Goal: Navigation & Orientation: Find specific page/section

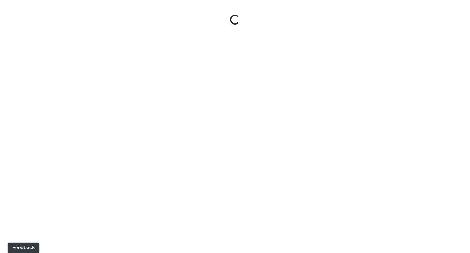
select select "ok5a3DN5DKaykbBBEtg6DG"
select select "wudMmRUKkNcJxyDemVtr2M"
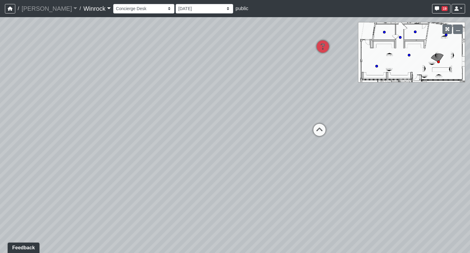
click at [83, 4] on link "Winrock" at bounding box center [96, 8] width 27 height 12
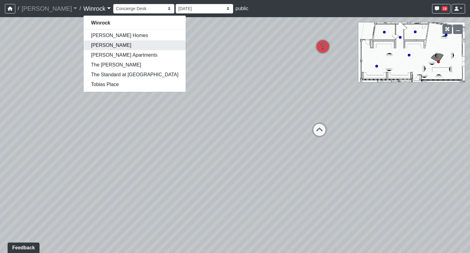
click at [84, 45] on link "[PERSON_NAME]" at bounding box center [135, 45] width 102 height 10
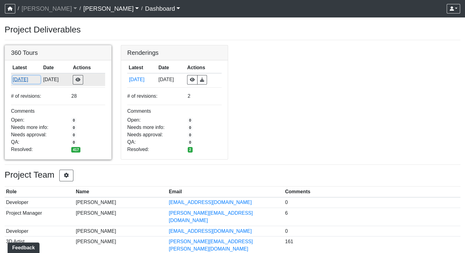
click at [17, 79] on button "9/24/2025" at bounding box center [27, 80] width 28 height 8
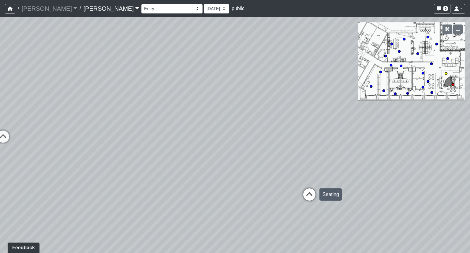
click at [304, 193] on icon at bounding box center [309, 197] width 18 height 18
click at [213, 175] on icon at bounding box center [219, 182] width 18 height 18
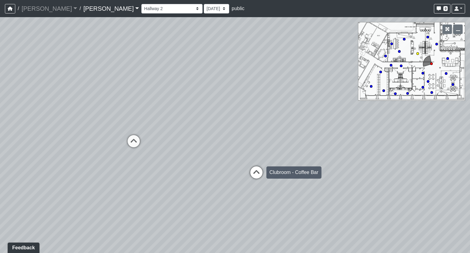
click at [256, 170] on icon at bounding box center [256, 175] width 18 height 18
drag, startPoint x: 382, startPoint y: 136, endPoint x: 324, endPoint y: 128, distance: 58.4
click at [377, 136] on icon at bounding box center [383, 139] width 18 height 18
drag, startPoint x: 135, startPoint y: 148, endPoint x: 411, endPoint y: 149, distance: 276.7
click at [456, 154] on div "Loading... Seating Loading... Workroom Entry Loading... Exterior - Leasing Entr…" at bounding box center [235, 135] width 470 height 236
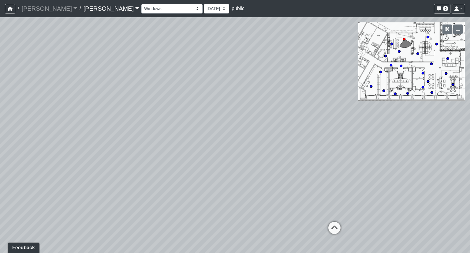
drag, startPoint x: 328, startPoint y: 141, endPoint x: 290, endPoint y: 140, distance: 38.3
click at [290, 140] on div "Loading... Seating Loading... Workroom Entry Loading... Exterior - Leasing Entr…" at bounding box center [235, 135] width 470 height 236
click at [301, 220] on icon at bounding box center [302, 223] width 18 height 18
click at [458, 31] on icon "button" at bounding box center [458, 29] width 4 height 4
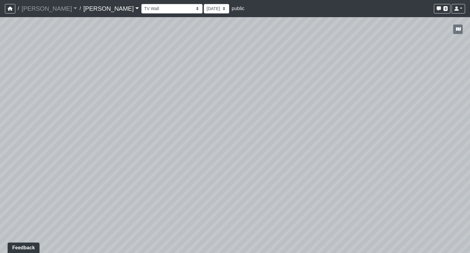
drag, startPoint x: 165, startPoint y: 126, endPoint x: 470, endPoint y: 80, distance: 307.9
click at [454, 82] on div "Loading... Seating Loading... Workroom Entry Loading... Exterior - Leasing Entr…" at bounding box center [235, 135] width 470 height 236
click at [231, 132] on icon at bounding box center [236, 134] width 18 height 18
drag, startPoint x: 346, startPoint y: 71, endPoint x: 314, endPoint y: 78, distance: 32.5
click at [313, 77] on div "Loading... Seating Loading... Workroom Entry Loading... Exterior - Leasing Entr…" at bounding box center [235, 135] width 470 height 236
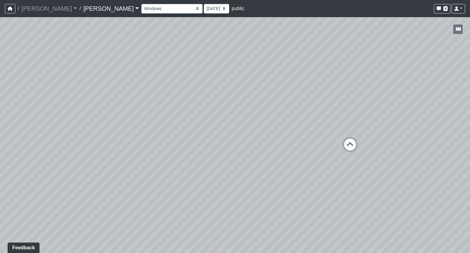
drag, startPoint x: 376, startPoint y: 31, endPoint x: 283, endPoint y: 44, distance: 93.3
click at [277, 44] on div "Loading... Seating Loading... Workroom Entry Loading... Exterior - Leasing Entr…" at bounding box center [235, 135] width 470 height 236
click at [455, 30] on button "button" at bounding box center [457, 28] width 9 height 9
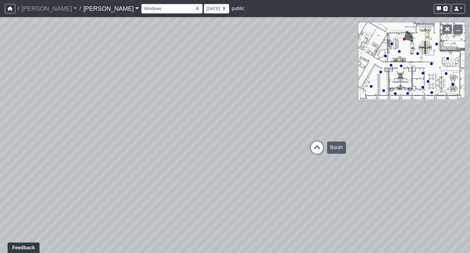
click at [317, 148] on icon at bounding box center [317, 150] width 18 height 18
drag, startPoint x: 140, startPoint y: 113, endPoint x: -21, endPoint y: 100, distance: 161.8
click at [0, 100] on html "/ Ojala Ojala Loading... / Hayden Hayden Loading... Hayden Hayden Loading... Bo…" at bounding box center [235, 126] width 470 height 253
drag, startPoint x: 100, startPoint y: 9, endPoint x: 104, endPoint y: 10, distance: 4.3
click at [141, 9] on select "Booth Clubroom Counter Coffee Bar Dining Room Hallway 1 TV Wall Windows Corn Ho…" at bounding box center [171, 8] width 61 height 9
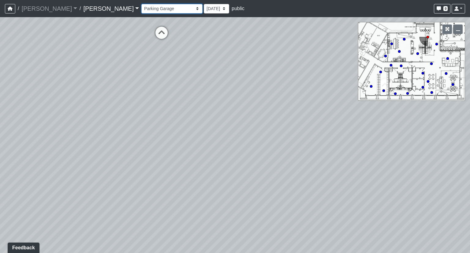
click at [141, 4] on select "Booth Clubroom Counter Coffee Bar Dining Room Hallway 1 TV Wall Windows Corn Ho…" at bounding box center [171, 8] width 61 height 9
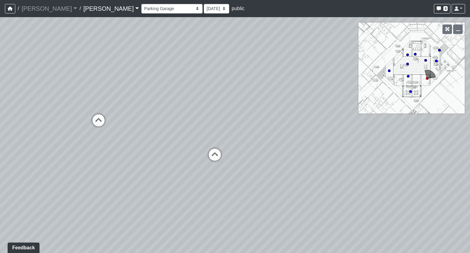
drag, startPoint x: 140, startPoint y: 121, endPoint x: 290, endPoint y: 107, distance: 151.0
click at [290, 107] on div "Loading... Seating Loading... Workroom Entry Loading... Exterior - Leasing Entr…" at bounding box center [235, 135] width 470 height 236
click at [141, 7] on select "Booth Clubroom Counter Coffee Bar Dining Room Hallway 1 TV Wall Windows Corn Ho…" at bounding box center [171, 8] width 61 height 9
click at [141, 4] on select "Booth Clubroom Counter Coffee Bar Dining Room Hallway 1 TV Wall Windows Corn Ho…" at bounding box center [171, 8] width 61 height 9
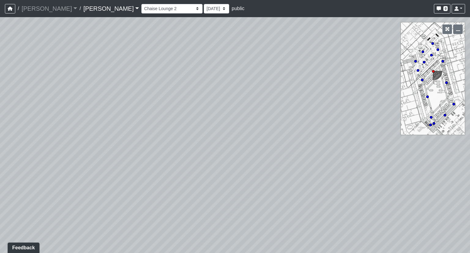
drag, startPoint x: 210, startPoint y: 105, endPoint x: 84, endPoint y: 89, distance: 126.5
click at [84, 89] on div "Loading... Seating Loading... Workroom Entry Loading... Exterior - Leasing Entr…" at bounding box center [235, 135] width 470 height 236
click at [141, 6] on select "Booth Clubroom Counter Coffee Bar Dining Room Hallway 1 TV Wall Windows Corn Ho…" at bounding box center [171, 8] width 61 height 9
click at [141, 4] on select "Booth Clubroom Counter Coffee Bar Dining Room Hallway 1 TV Wall Windows Corn Ho…" at bounding box center [171, 8] width 61 height 9
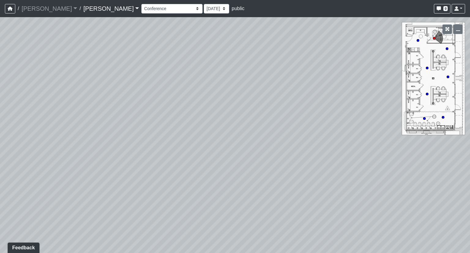
drag, startPoint x: 260, startPoint y: 118, endPoint x: 305, endPoint y: 119, distance: 45.3
click at [305, 119] on div "Loading... Seating Loading... Workroom Entry Loading... Exterior - Leasing Entr…" at bounding box center [235, 135] width 470 height 236
drag, startPoint x: 250, startPoint y: 116, endPoint x: 45, endPoint y: 95, distance: 206.1
click at [45, 95] on div "Loading... Seating Loading... Workroom Entry Loading... Exterior - Leasing Entr…" at bounding box center [235, 135] width 470 height 236
click at [285, 166] on div "Loading... Seating Loading... Workroom Entry Loading... Exterior - Leasing Entr…" at bounding box center [235, 135] width 470 height 236
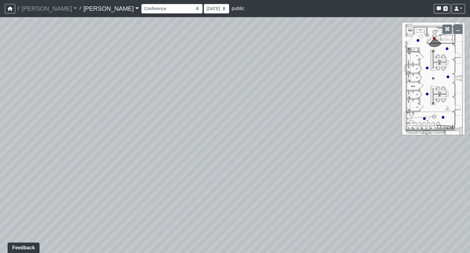
click at [426, 95] on icon at bounding box center [427, 93] width 3 height 3
drag, startPoint x: 256, startPoint y: 126, endPoint x: 52, endPoint y: 121, distance: 204.8
click at [6, 126] on div "Loading... Seating Loading... Workroom Entry Loading... Exterior - Leasing Entr…" at bounding box center [235, 135] width 470 height 236
drag, startPoint x: 139, startPoint y: 122, endPoint x: 326, endPoint y: 126, distance: 187.0
click at [309, 125] on div "Loading... Seating Loading... Workroom Entry Loading... Exterior - Leasing Entr…" at bounding box center [235, 135] width 470 height 236
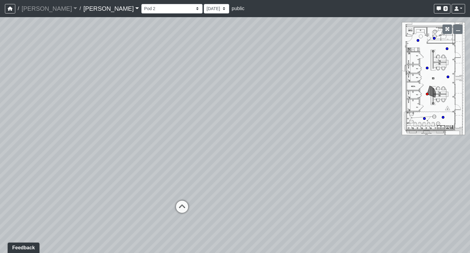
drag, startPoint x: 224, startPoint y: 133, endPoint x: 258, endPoint y: 133, distance: 34.0
click at [263, 133] on div "Loading... Seating Loading... Workroom Entry Loading... Exterior - Leasing Entr…" at bounding box center [235, 135] width 470 height 236
click at [187, 207] on icon at bounding box center [185, 209] width 18 height 18
drag, startPoint x: 87, startPoint y: 164, endPoint x: 233, endPoint y: 147, distance: 146.4
click at [233, 147] on div "Loading... Seating Loading... Workroom Entry Loading... Exterior - Leasing Entr…" at bounding box center [235, 135] width 470 height 236
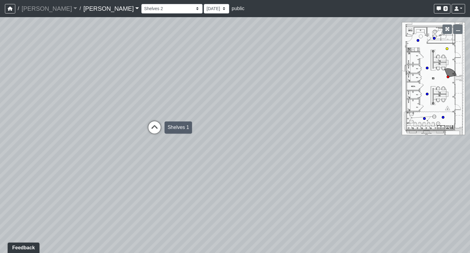
click at [149, 123] on icon at bounding box center [154, 130] width 18 height 18
drag, startPoint x: 85, startPoint y: 118, endPoint x: 228, endPoint y: 119, distance: 142.6
click at [228, 119] on div "Loading... Seating Loading... Workroom Entry Loading... Exterior - Leasing Entr…" at bounding box center [235, 135] width 470 height 236
click at [83, 8] on link "[PERSON_NAME]" at bounding box center [111, 8] width 56 height 12
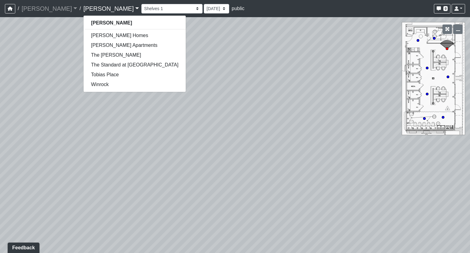
click at [210, 64] on div "Loading... Seating Loading... Workroom Entry Loading... Exterior - Leasing Entr…" at bounding box center [235, 135] width 470 height 236
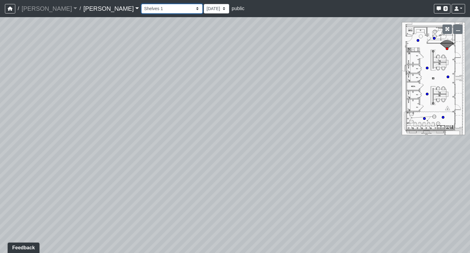
click at [141, 8] on select "Booth Clubroom Counter Coffee Bar Dining Room Hallway 1 TV Wall Windows Corn Ho…" at bounding box center [171, 8] width 61 height 9
click at [141, 4] on select "Booth Clubroom Counter Coffee Bar Dining Room Hallway 1 TV Wall Windows Corn Ho…" at bounding box center [171, 8] width 61 height 9
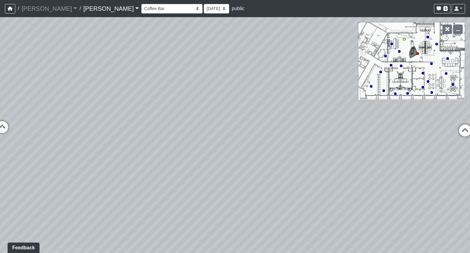
click at [465, 129] on icon at bounding box center [465, 133] width 18 height 18
drag, startPoint x: 137, startPoint y: 123, endPoint x: 316, endPoint y: 123, distance: 178.4
click at [316, 123] on div "Loading... Seating Loading... Workroom Entry Loading... Exterior - Leasing Entr…" at bounding box center [235, 135] width 470 height 236
click at [113, 195] on icon at bounding box center [110, 198] width 18 height 18
drag, startPoint x: 91, startPoint y: 158, endPoint x: 256, endPoint y: 149, distance: 164.9
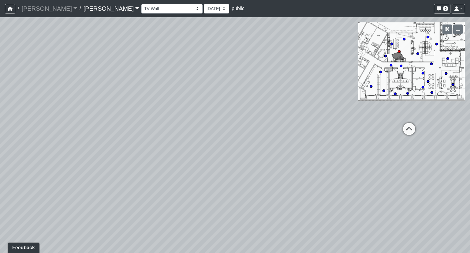
click at [267, 155] on div "Loading... Seating Loading... Workroom Entry Loading... Exterior - Leasing Entr…" at bounding box center [235, 135] width 470 height 236
click at [141, 9] on select "Booth Clubroom Counter Coffee Bar Dining Room Hallway 1 TV Wall Windows Corn Ho…" at bounding box center [171, 8] width 61 height 9
click at [141, 4] on select "Booth Clubroom Counter Coffee Bar Dining Room Hallway 1 TV Wall Windows Corn Ho…" at bounding box center [171, 8] width 61 height 9
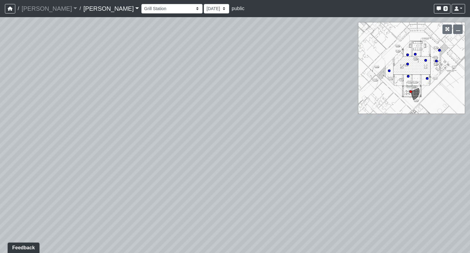
drag, startPoint x: 329, startPoint y: 126, endPoint x: 439, endPoint y: 121, distance: 109.7
click at [439, 121] on div "Loading... Seating Loading... Workroom Entry Loading... Exterior - Leasing Entr…" at bounding box center [235, 135] width 470 height 236
drag, startPoint x: 214, startPoint y: 125, endPoint x: 247, endPoint y: 118, distance: 33.5
click at [292, 125] on div "Loading... Seating Loading... Workroom Entry Loading... Exterior - Leasing Entr…" at bounding box center [235, 135] width 470 height 236
click at [167, 91] on icon at bounding box center [164, 94] width 18 height 18
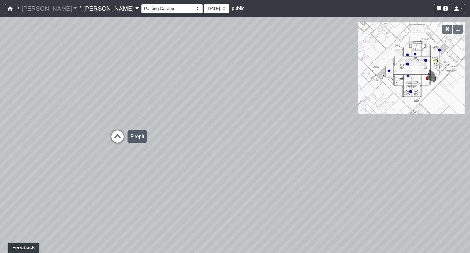
click at [114, 144] on icon at bounding box center [117, 139] width 18 height 18
click at [410, 92] on circle at bounding box center [410, 91] width 2 height 2
drag, startPoint x: 327, startPoint y: 114, endPoint x: 342, endPoint y: 114, distance: 14.7
click at [348, 114] on div "Loading... Seating Loading... Workroom Entry Loading... Exterior - Leasing Entr…" at bounding box center [235, 135] width 470 height 236
drag, startPoint x: 203, startPoint y: 125, endPoint x: 365, endPoint y: 124, distance: 161.6
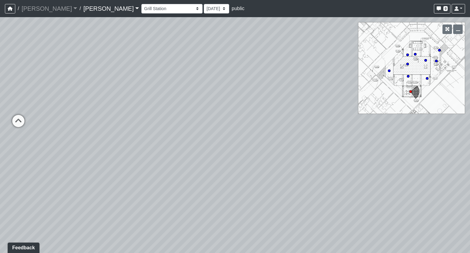
click at [393, 126] on div "Loading... Seating Loading... Workroom Entry Loading... Exterior - Leasing Entr…" at bounding box center [235, 135] width 470 height 236
click at [244, 125] on icon at bounding box center [247, 127] width 18 height 18
drag, startPoint x: 116, startPoint y: 113, endPoint x: 307, endPoint y: 120, distance: 191.7
click at [306, 120] on div "Loading... Seating Loading... Workroom Entry Loading... Exterior - Leasing Entr…" at bounding box center [235, 135] width 470 height 236
drag, startPoint x: 104, startPoint y: 97, endPoint x: 88, endPoint y: 95, distance: 15.5
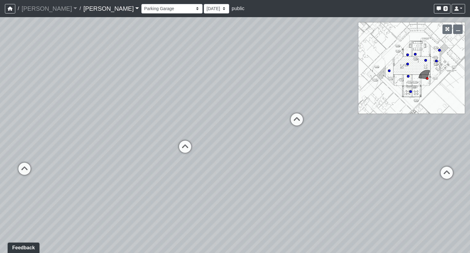
click at [88, 95] on div "Loading... Seating Loading... Workroom Entry Loading... Exterior - Leasing Entr…" at bounding box center [235, 135] width 470 height 236
drag, startPoint x: 155, startPoint y: 96, endPoint x: 38, endPoint y: 94, distance: 117.5
click at [38, 94] on div "Loading... Seating Loading... Workroom Entry Loading... Exterior - Leasing Entr…" at bounding box center [235, 135] width 470 height 236
click at [141, 8] on select "Booth Clubroom Counter Coffee Bar Dining Room Hallway 1 TV Wall Windows Corn Ho…" at bounding box center [171, 8] width 61 height 9
click at [141, 4] on select "Booth Clubroom Counter Coffee Bar Dining Room Hallway 1 TV Wall Windows Corn Ho…" at bounding box center [171, 8] width 61 height 9
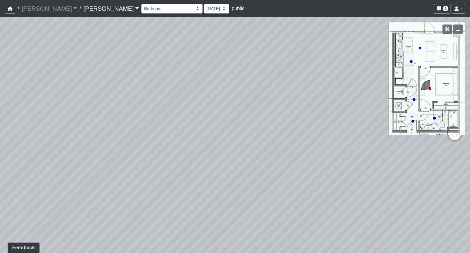
drag, startPoint x: 237, startPoint y: 136, endPoint x: -78, endPoint y: 54, distance: 326.0
click at [0, 54] on html "/ Ojala Ojala Loading... / Hayden Hayden Harmon Homes Jensen Apartments The Bon…" at bounding box center [235, 126] width 470 height 253
drag, startPoint x: 101, startPoint y: 60, endPoint x: -112, endPoint y: 51, distance: 212.9
click at [0, 51] on html "/ Ojala Ojala Loading... / Hayden Hayden Harmon Homes Jensen Apartments The Bon…" at bounding box center [235, 126] width 470 height 253
drag, startPoint x: 98, startPoint y: 76, endPoint x: -118, endPoint y: 102, distance: 217.6
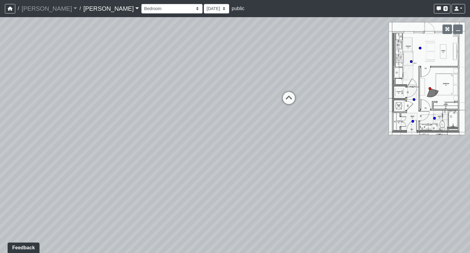
click at [0, 102] on html "/ Ojala Ojala Loading... / Hayden Hayden Harmon Homes Jensen Apartments The Bon…" at bounding box center [235, 126] width 470 height 253
drag, startPoint x: 252, startPoint y: 118, endPoint x: 256, endPoint y: 119, distance: 4.0
click at [253, 118] on icon at bounding box center [259, 120] width 18 height 18
drag, startPoint x: 179, startPoint y: 86, endPoint x: 285, endPoint y: 113, distance: 109.8
click at [372, 121] on div "Loading... Seating Loading... Workroom Entry Loading... Exterior - Leasing Entr…" at bounding box center [235, 135] width 470 height 236
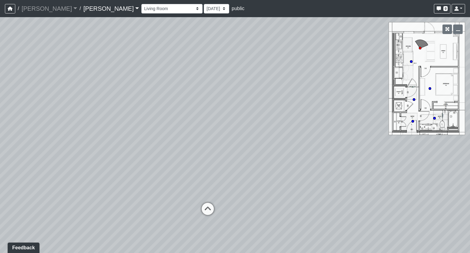
drag, startPoint x: 114, startPoint y: 103, endPoint x: 263, endPoint y: 99, distance: 148.2
click at [269, 101] on div "Loading... Seating Loading... Workroom Entry Loading... Exterior - Leasing Entr…" at bounding box center [235, 135] width 470 height 236
drag, startPoint x: 154, startPoint y: 106, endPoint x: 364, endPoint y: 118, distance: 210.6
click at [364, 119] on div "Loading... Seating Loading... Workroom Entry Loading... Exterior - Leasing Entr…" at bounding box center [235, 135] width 470 height 236
drag, startPoint x: 251, startPoint y: 146, endPoint x: 151, endPoint y: 110, distance: 105.8
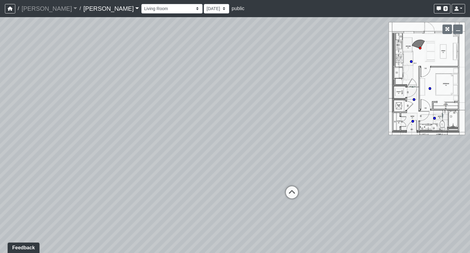
click at [151, 110] on div "Loading... Seating Loading... Workroom Entry Loading... Exterior - Leasing Entr…" at bounding box center [235, 135] width 470 height 236
click at [141, 13] on div "Booth Clubroom Counter Coffee Bar Dining Room Hallway 1 TV Wall Windows Corn Ho…" at bounding box center [192, 8] width 103 height 9
click at [141, 11] on select "Booth Clubroom Counter Coffee Bar Dining Room Hallway 1 TV Wall Windows Corn Ho…" at bounding box center [171, 8] width 61 height 9
click at [141, 4] on select "Booth Clubroom Counter Coffee Bar Dining Room Hallway 1 TV Wall Windows Corn Ho…" at bounding box center [171, 8] width 61 height 9
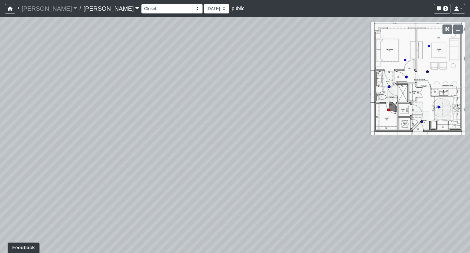
click at [428, 69] on div "Loading... Seating Loading... Workroom Entry Loading... Exterior - Leasing Entr…" at bounding box center [235, 135] width 470 height 236
click at [429, 73] on div "Loading... Seating Loading... Workroom Entry Loading... Exterior - Leasing Entr…" at bounding box center [235, 135] width 470 height 236
click at [427, 72] on circle at bounding box center [427, 71] width 2 height 2
drag, startPoint x: 295, startPoint y: 120, endPoint x: 138, endPoint y: 103, distance: 158.2
click at [138, 103] on div "Loading... Seating Loading... Workroom Entry Loading... Exterior - Leasing Entr…" at bounding box center [235, 135] width 470 height 236
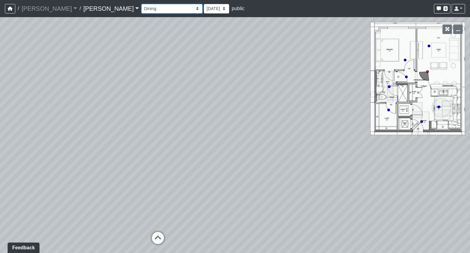
click at [141, 7] on select "Booth Clubroom Counter Coffee Bar Dining Room Hallway 1 TV Wall Windows Corn Ho…" at bounding box center [171, 8] width 61 height 9
drag, startPoint x: 318, startPoint y: 115, endPoint x: 207, endPoint y: 102, distance: 111.6
click at [200, 100] on div "Loading... Seating Loading... Workroom Entry Loading... Exterior - Leasing Entr…" at bounding box center [235, 135] width 470 height 236
drag, startPoint x: 199, startPoint y: 80, endPoint x: 44, endPoint y: 62, distance: 155.9
click at [0, 44] on html "/ Ojala Ojala Loading... / Hayden Hayden Harmon Homes Jensen Apartments The Bon…" at bounding box center [235, 126] width 470 height 253
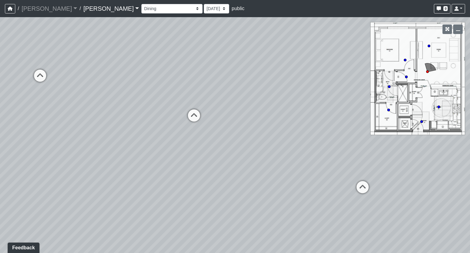
drag, startPoint x: 196, startPoint y: 96, endPoint x: 84, endPoint y: 101, distance: 112.4
click at [84, 101] on div "Loading... Seating Loading... Workroom Entry Loading... Exterior - Leasing Entr…" at bounding box center [235, 135] width 470 height 236
click at [278, 166] on icon at bounding box center [278, 168] width 18 height 18
drag, startPoint x: 328, startPoint y: 155, endPoint x: 105, endPoint y: 128, distance: 224.8
click at [107, 128] on div "Loading... Seating Loading... Workroom Entry Loading... Exterior - Leasing Entr…" at bounding box center [235, 135] width 470 height 236
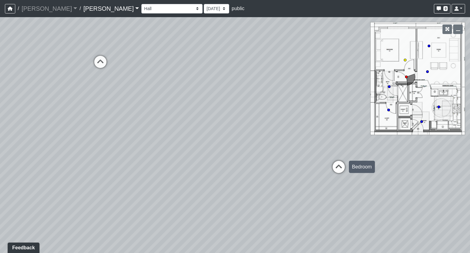
click at [333, 166] on icon at bounding box center [339, 170] width 18 height 18
drag, startPoint x: 344, startPoint y: 114, endPoint x: 341, endPoint y: 157, distance: 42.6
click at [341, 157] on div "Loading... Seating Loading... Workroom Entry Loading... Exterior - Leasing Entr…" at bounding box center [235, 135] width 470 height 236
click at [141, 12] on select "Booth Clubroom Counter Coffee Bar Dining Room Hallway 1 TV Wall Windows Corn Ho…" at bounding box center [171, 8] width 61 height 9
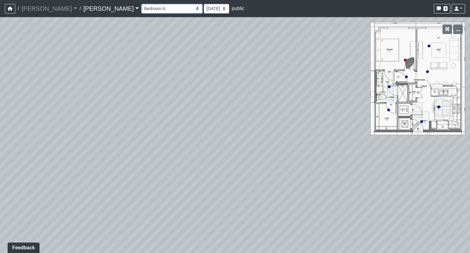
click at [141, 4] on select "Booth Clubroom Counter Coffee Bar Dining Room Hallway 1 TV Wall Windows Corn Ho…" at bounding box center [171, 8] width 61 height 9
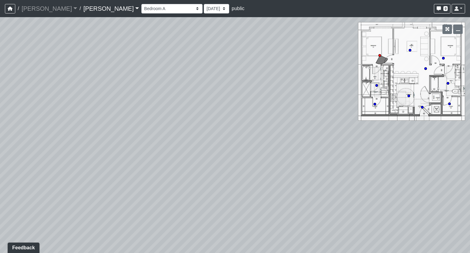
drag, startPoint x: 250, startPoint y: 121, endPoint x: 48, endPoint y: 90, distance: 203.7
click at [39, 87] on div "Loading... Seating Loading... Workroom Entry Loading... Exterior - Leasing Entr…" at bounding box center [235, 135] width 470 height 236
click at [305, 173] on icon at bounding box center [310, 172] width 18 height 18
drag, startPoint x: 155, startPoint y: 142, endPoint x: 313, endPoint y: 144, distance: 158.5
click at [342, 145] on div "Loading... Seating Loading... Workroom Entry Loading... Exterior - Leasing Entr…" at bounding box center [235, 135] width 470 height 236
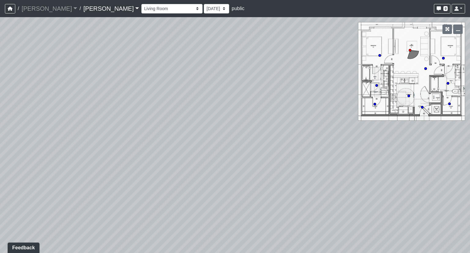
drag, startPoint x: 210, startPoint y: 146, endPoint x: 376, endPoint y: 140, distance: 165.7
click at [376, 140] on div "Loading... Seating Loading... Workroom Entry Loading... Exterior - Leasing Entr…" at bounding box center [235, 135] width 470 height 236
drag, startPoint x: 249, startPoint y: 141, endPoint x: 367, endPoint y: 162, distance: 120.6
click at [367, 162] on div "Loading... Seating Loading... Workroom Entry Loading... Exterior - Leasing Entr…" at bounding box center [235, 135] width 470 height 236
click at [141, 8] on select "Booth Clubroom Counter Coffee Bar Dining Room Hallway 1 TV Wall Windows Corn Ho…" at bounding box center [171, 8] width 61 height 9
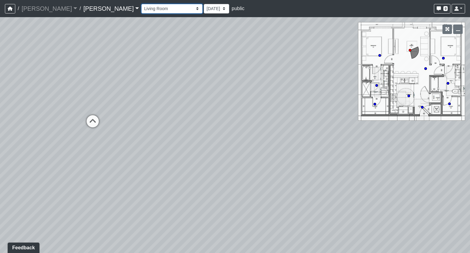
click at [141, 4] on select "Booth Clubroom Counter Coffee Bar Dining Room Hallway 1 TV Wall Windows Corn Ho…" at bounding box center [171, 8] width 61 height 9
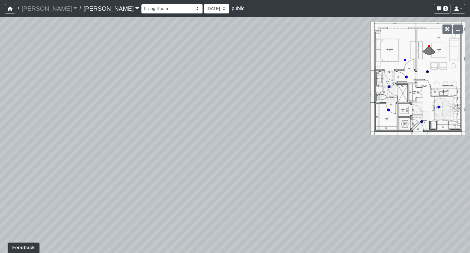
drag, startPoint x: 257, startPoint y: 102, endPoint x: 94, endPoint y: 86, distance: 163.6
click at [24, 74] on div "Loading... Seating Loading... Workroom Entry Loading... Exterior - Leasing Entr…" at bounding box center [235, 135] width 470 height 236
drag, startPoint x: 29, startPoint y: 91, endPoint x: 91, endPoint y: 101, distance: 62.0
click at [25, 92] on div "Loading... Seating Loading... Workroom Entry Loading... Exterior - Leasing Entr…" at bounding box center [235, 135] width 470 height 236
drag, startPoint x: 231, startPoint y: 103, endPoint x: 1, endPoint y: 69, distance: 232.7
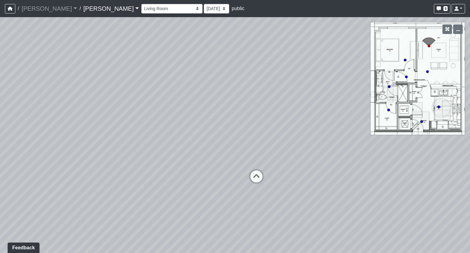
click at [15, 74] on div "Loading... Seating Loading... Workroom Entry Loading... Exterior - Leasing Entr…" at bounding box center [235, 135] width 470 height 236
drag, startPoint x: 86, startPoint y: 6, endPoint x: 90, endPoint y: 8, distance: 4.5
click at [141, 6] on select "Booth Clubroom Counter Coffee Bar Dining Room Hallway 1 TV Wall Windows Corn Ho…" at bounding box center [171, 8] width 61 height 9
click at [83, 10] on link "[PERSON_NAME]" at bounding box center [111, 8] width 56 height 12
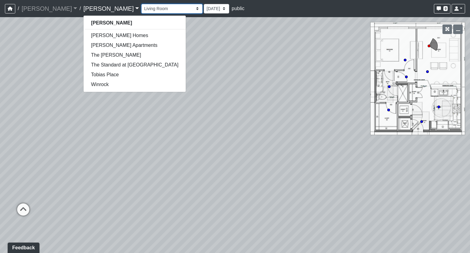
click at [141, 11] on select "Booth Clubroom Counter Coffee Bar Dining Room Hallway 1 TV Wall Windows Corn Ho…" at bounding box center [171, 8] width 61 height 9
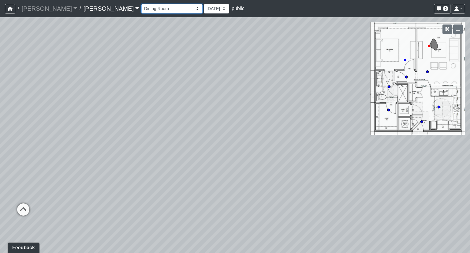
click at [141, 4] on select "Booth Clubroom Counter Coffee Bar Dining Room Hallway 1 TV Wall Windows Corn Ho…" at bounding box center [171, 8] width 61 height 9
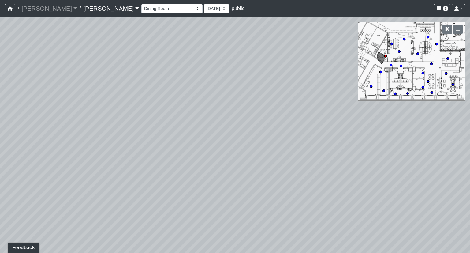
drag, startPoint x: -11, startPoint y: 53, endPoint x: 32, endPoint y: 69, distance: 45.7
click at [0, 44] on html "/ Ojala Ojala Loading... / Hayden Hayden Harmon Homes Jensen Apartments The Bon…" at bounding box center [235, 126] width 470 height 253
click at [432, 63] on circle at bounding box center [431, 63] width 2 height 2
drag, startPoint x: 169, startPoint y: 142, endPoint x: 275, endPoint y: 138, distance: 106.6
click at [299, 142] on div "Loading... Seating Loading... Workroom Entry Loading... Exterior - Leasing Entr…" at bounding box center [235, 135] width 470 height 236
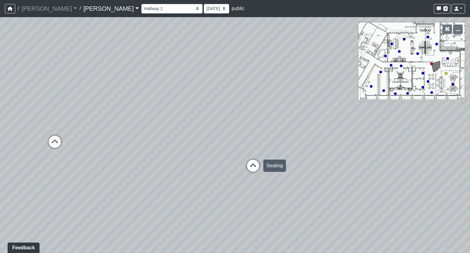
click at [255, 166] on icon at bounding box center [253, 168] width 18 height 18
drag, startPoint x: 114, startPoint y: 190, endPoint x: 392, endPoint y: 145, distance: 281.1
click at [383, 148] on div "Loading... Seating Loading... Workroom Entry Loading... Exterior - Leasing Entr…" at bounding box center [235, 135] width 470 height 236
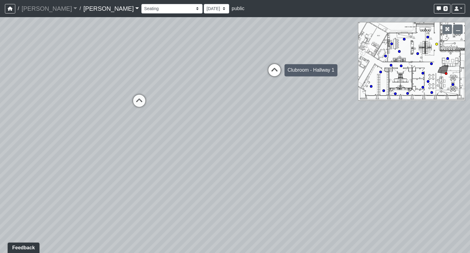
click at [276, 67] on icon at bounding box center [274, 73] width 18 height 18
drag, startPoint x: 207, startPoint y: 81, endPoint x: 158, endPoint y: 149, distance: 84.0
click at [85, 134] on div "Loading... Seating Loading... Workroom Entry Loading... Exterior - Leasing Entr…" at bounding box center [235, 135] width 470 height 236
drag, startPoint x: 413, startPoint y: 152, endPoint x: -58, endPoint y: 129, distance: 471.3
click at [0, 129] on html "/ Ojala Ojala Loading... / Hayden Hayden Harmon Homes Jensen Apartments The Bon…" at bounding box center [235, 126] width 470 height 253
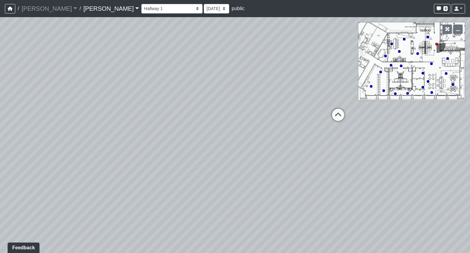
drag, startPoint x: 204, startPoint y: 124, endPoint x: 17, endPoint y: 128, distance: 186.4
click at [17, 128] on div "Loading... Seating Loading... Workroom Entry Loading... Exterior - Leasing Entr…" at bounding box center [235, 135] width 470 height 236
click at [427, 37] on circle at bounding box center [428, 37] width 2 height 2
drag, startPoint x: 348, startPoint y: 117, endPoint x: 408, endPoint y: 116, distance: 60.0
click at [383, 117] on div "Loading... Seating Loading... Workroom Entry Loading... Exterior - Leasing Entr…" at bounding box center [235, 135] width 470 height 236
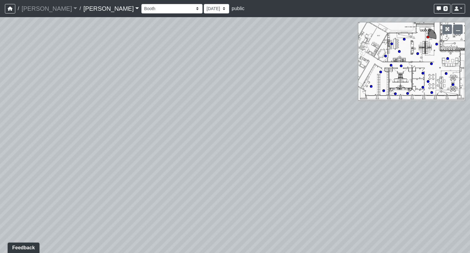
drag, startPoint x: 256, startPoint y: 171, endPoint x: 122, endPoint y: 161, distance: 133.8
click at [122, 161] on div "Loading... Seating Loading... Workroom Entry Loading... Exterior - Leasing Entr…" at bounding box center [235, 135] width 470 height 236
drag, startPoint x: 272, startPoint y: 150, endPoint x: 120, endPoint y: 142, distance: 151.7
click at [120, 142] on div "Loading... Seating Loading... Workroom Entry Loading... Exterior - Leasing Entr…" at bounding box center [235, 135] width 470 height 236
click at [182, 93] on icon at bounding box center [180, 101] width 18 height 18
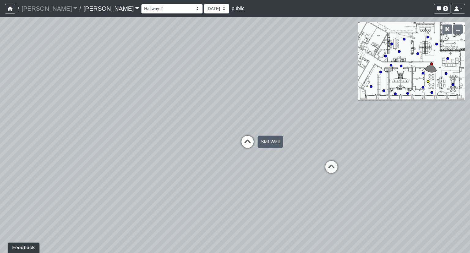
click at [247, 144] on icon at bounding box center [247, 145] width 18 height 18
select select "uu9USKv8RGVUVWqrX4LFnR"
drag, startPoint x: 208, startPoint y: 132, endPoint x: 379, endPoint y: 125, distance: 170.6
click at [365, 125] on div "Loading... Seating Loading... Workroom Entry Loading... Exterior - Leasing Entr…" at bounding box center [235, 135] width 470 height 236
